Goal: Task Accomplishment & Management: Manage account settings

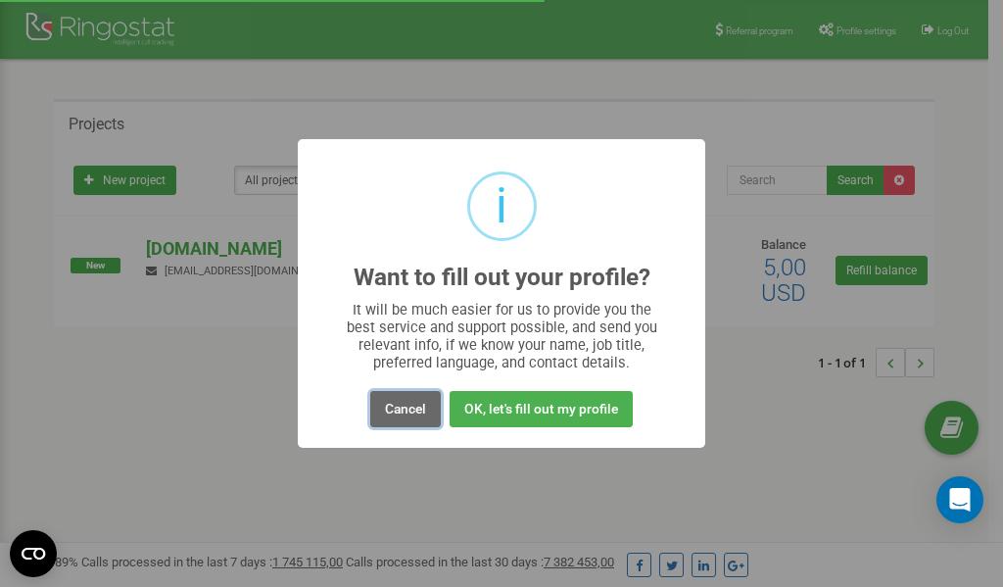
click at [410, 410] on button "Cancel" at bounding box center [405, 409] width 71 height 36
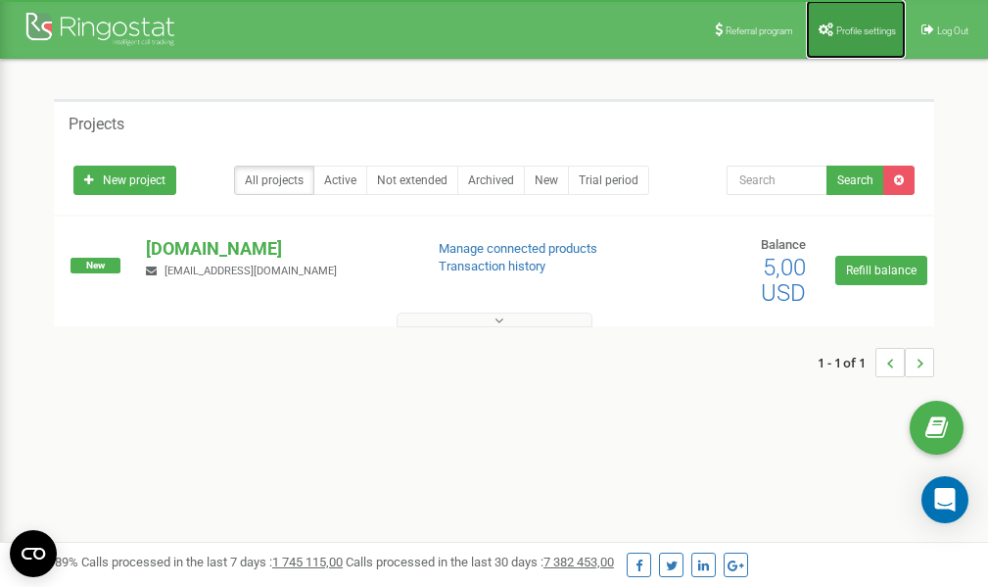
click at [858, 24] on link "Profile settings" at bounding box center [856, 29] width 100 height 59
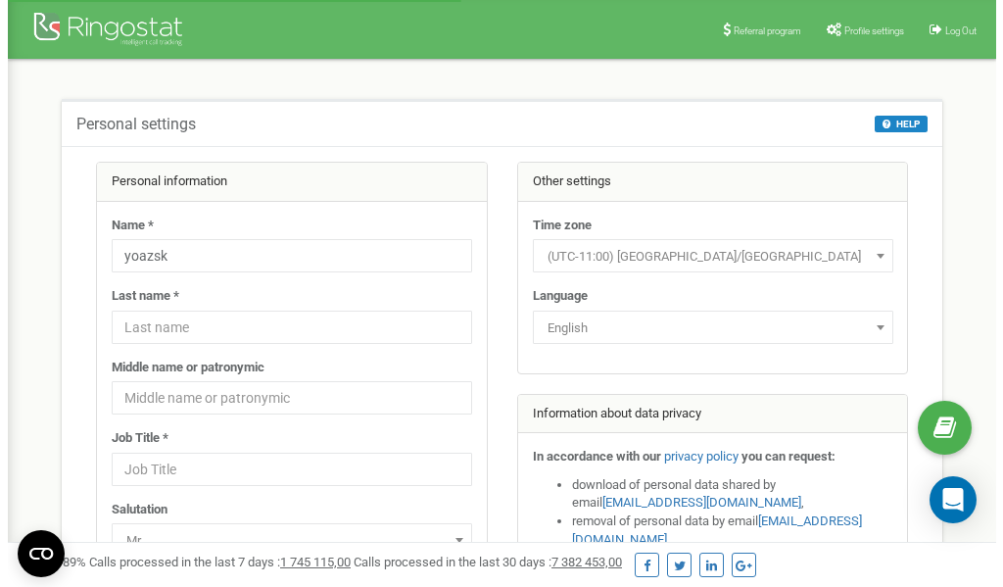
scroll to position [98, 0]
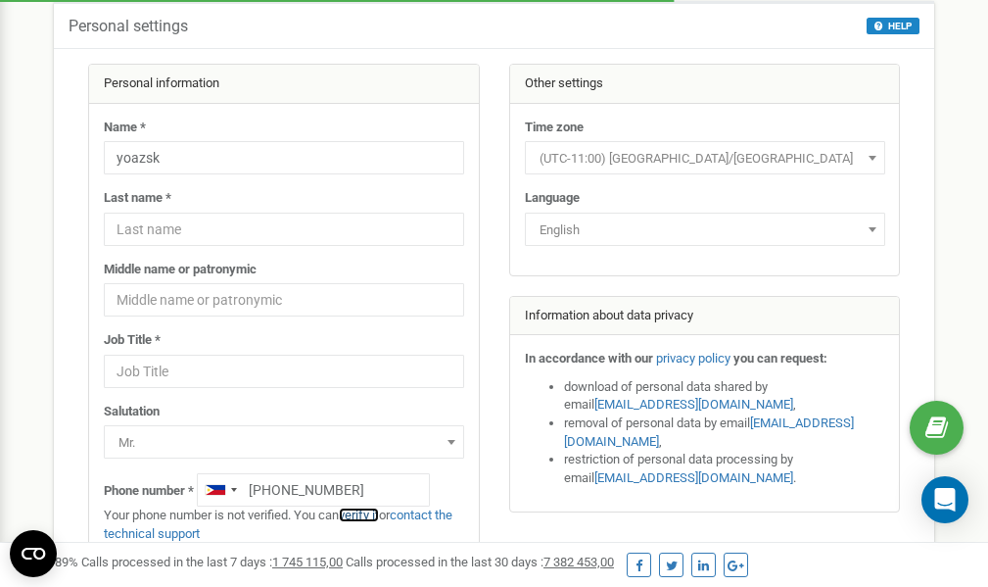
click at [373, 514] on link "verify it" at bounding box center [359, 514] width 40 height 15
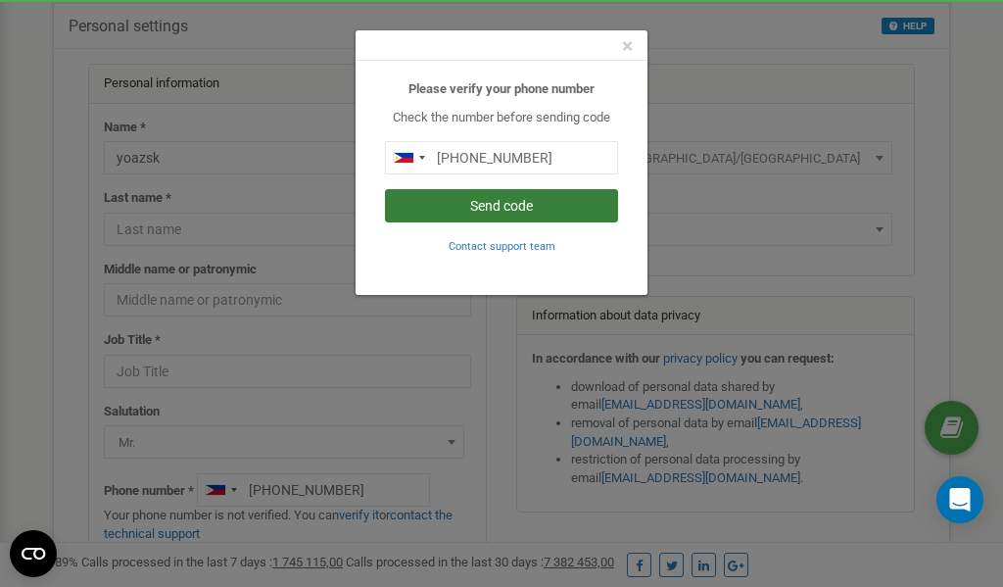
click at [468, 204] on button "Send code" at bounding box center [501, 205] width 233 height 33
